Goal: Transaction & Acquisition: Subscribe to service/newsletter

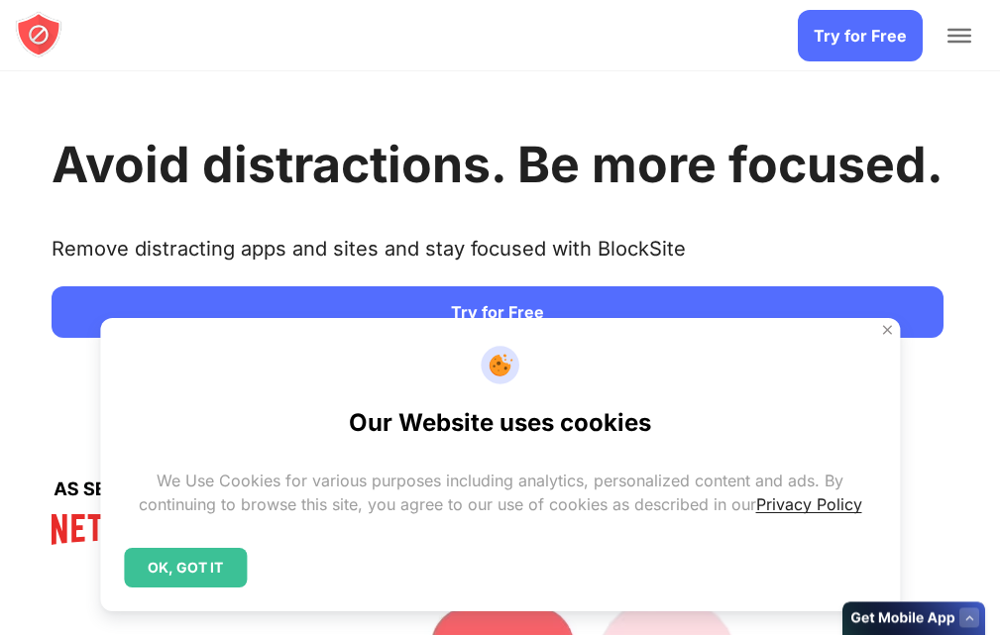
click at [0, 0] on span "Add to Chrome" at bounding box center [0, 0] width 0 height 0
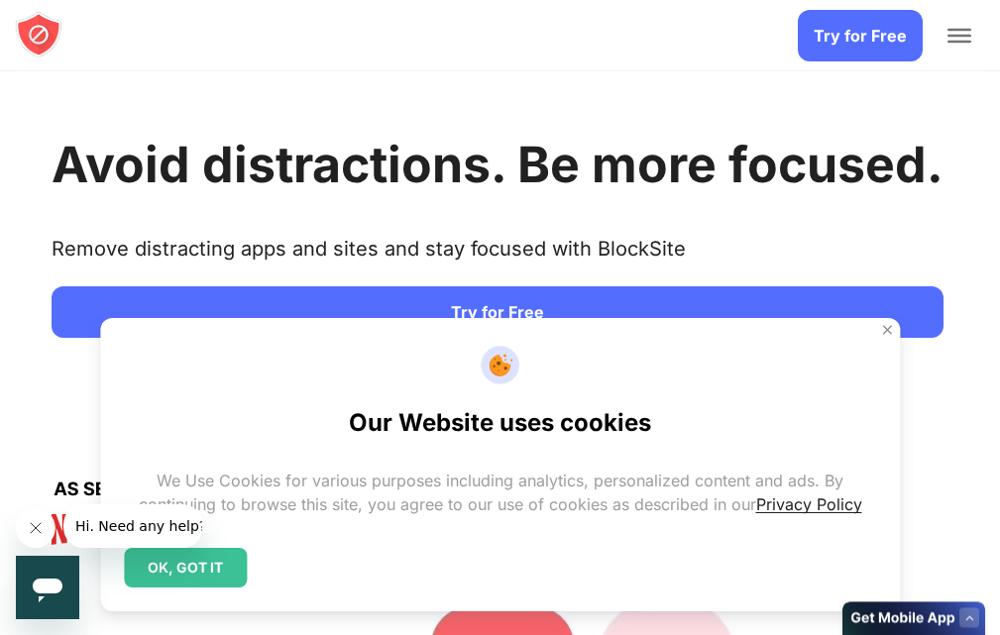
click at [0, 0] on span "Add to Chrome" at bounding box center [0, 0] width 0 height 0
click at [274, 338] on link "Try for Free" at bounding box center [498, 312] width 892 height 52
